Goal: Unclear: Browse casually

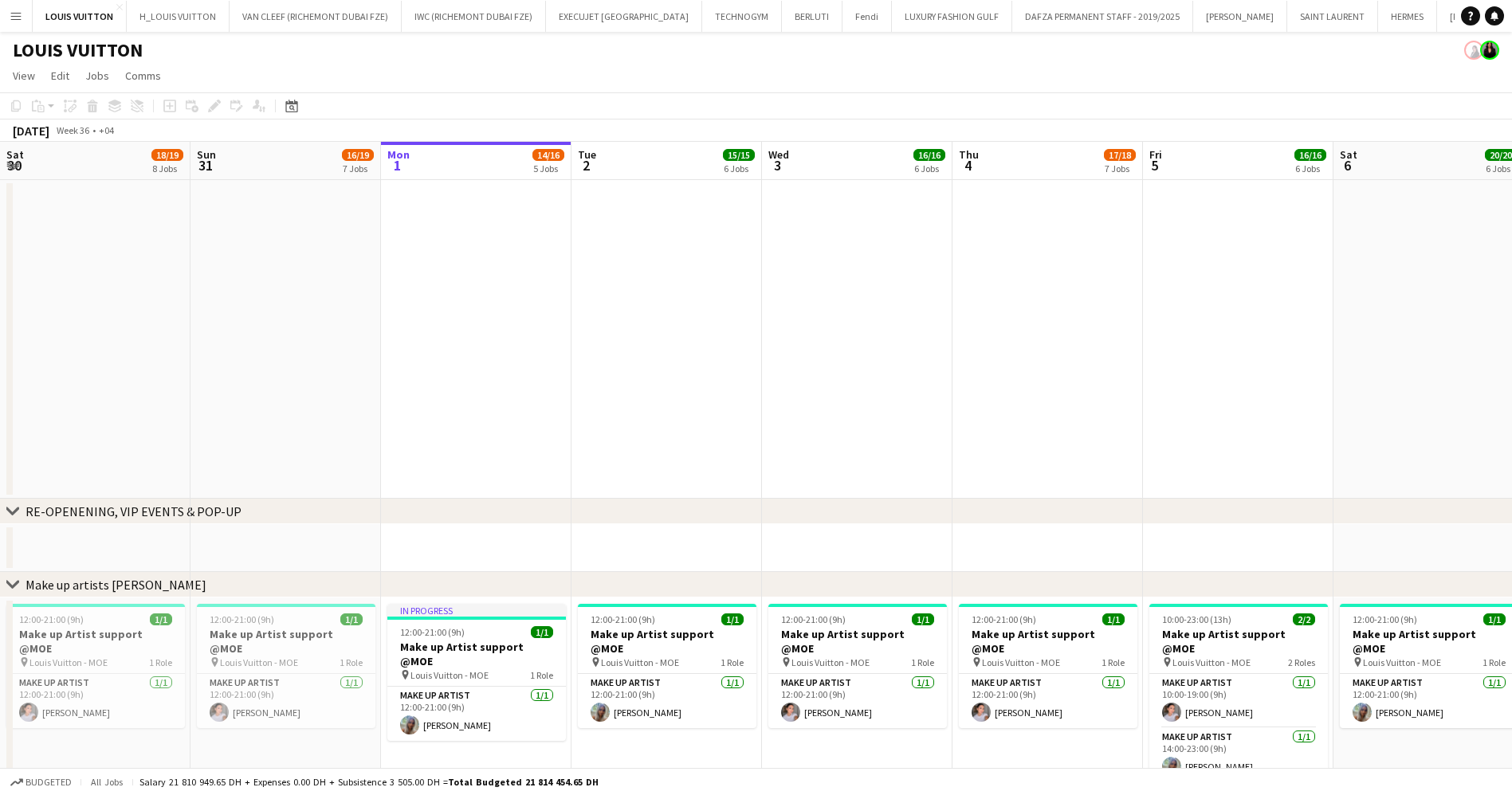
scroll to position [0, 381]
